Goal: Use online tool/utility: Utilize a website feature to perform a specific function

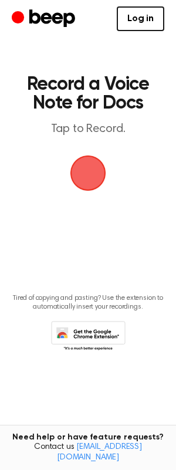
click at [100, 163] on span "button" at bounding box center [88, 173] width 33 height 33
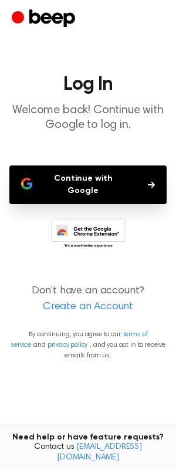
click at [120, 179] on button "Continue with Google" at bounding box center [87, 185] width 157 height 39
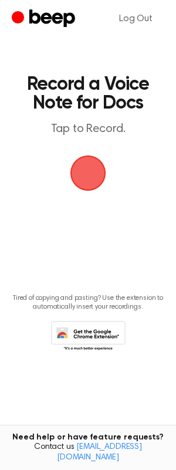
click at [86, 170] on span "button" at bounding box center [88, 173] width 33 height 33
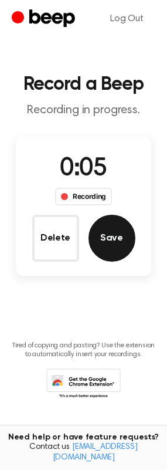
click at [121, 235] on button "Save" at bounding box center [112, 238] width 47 height 47
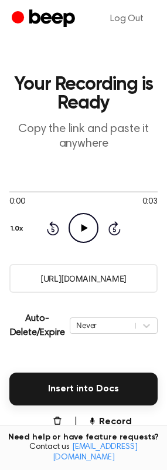
click at [86, 236] on icon "Play Audio" at bounding box center [84, 228] width 30 height 30
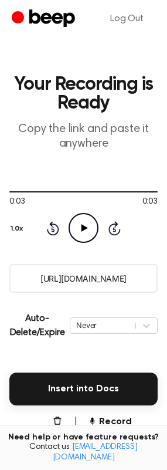
click at [86, 232] on icon "Play Audio" at bounding box center [84, 228] width 30 height 30
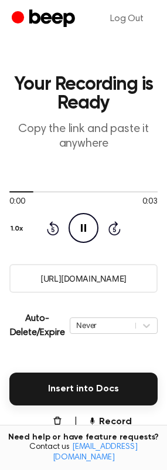
click at [85, 230] on icon at bounding box center [83, 228] width 5 height 8
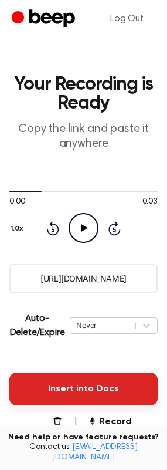
click at [90, 386] on button "Insert into Docs" at bounding box center [83, 389] width 149 height 33
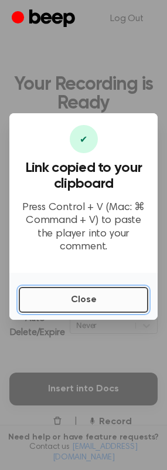
click at [89, 287] on button "Close" at bounding box center [84, 300] width 130 height 26
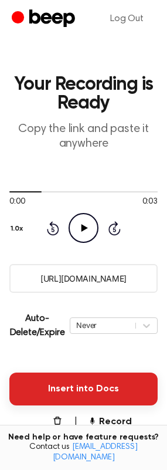
click at [80, 382] on button "Insert into Docs" at bounding box center [83, 389] width 149 height 33
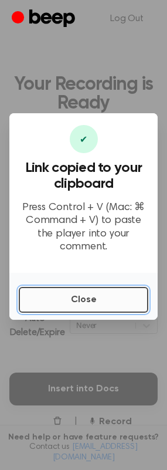
click at [103, 290] on button "Close" at bounding box center [84, 300] width 130 height 26
